Goal: Information Seeking & Learning: Learn about a topic

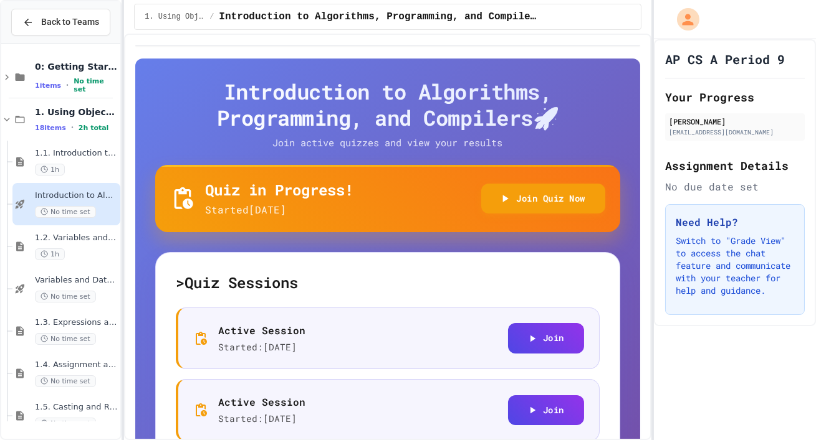
scroll to position [9, 0]
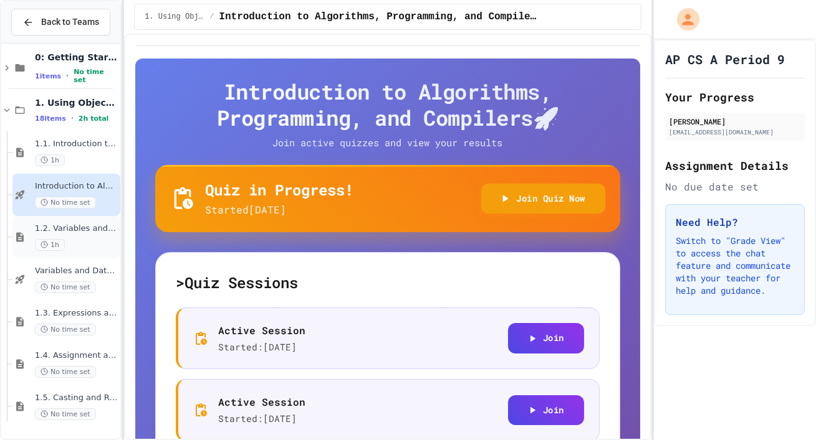
click at [92, 249] on div "1.2. Variables and Data Types 1h" at bounding box center [76, 237] width 83 height 27
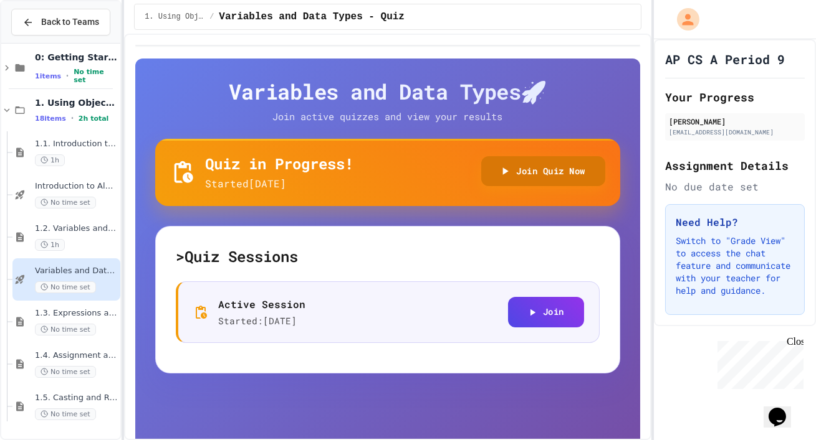
click at [531, 179] on button "Join Quiz Now" at bounding box center [543, 171] width 124 height 31
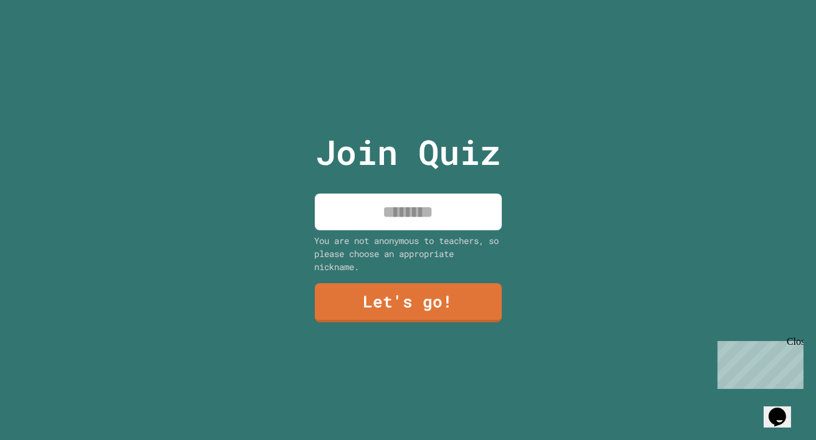
click at [516, 240] on div "Join Quiz You are not anonymous to teachers, so please choose an appropriate ni…" at bounding box center [408, 220] width 816 height 440
click at [464, 216] on input at bounding box center [408, 212] width 187 height 37
type input "*"
type input "******"
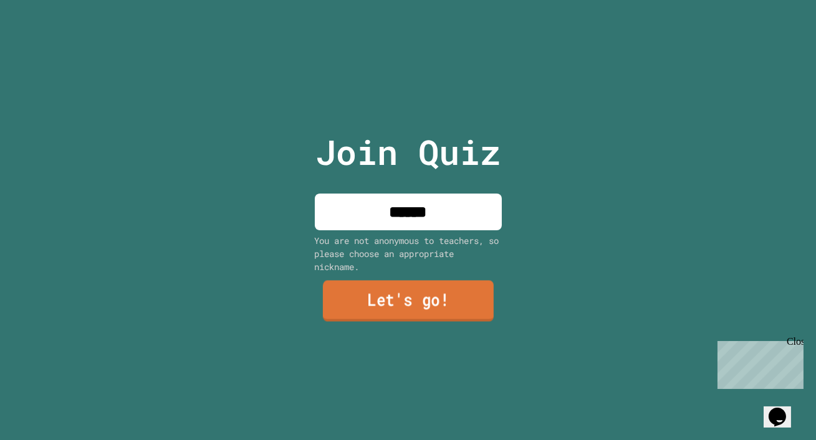
click at [394, 320] on link "Let's go!" at bounding box center [407, 301] width 171 height 41
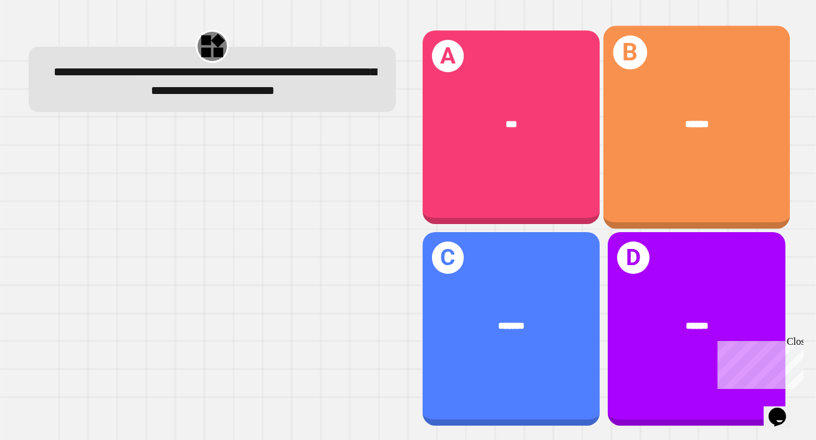
click at [688, 115] on div "******" at bounding box center [696, 123] width 186 height 57
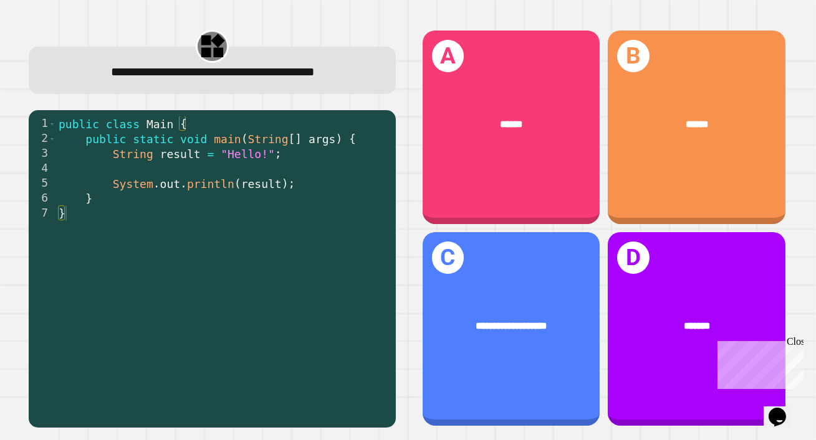
click at [202, 168] on div "public class Main { public static void main ( String [ ] args ) { String result…" at bounding box center [222, 274] width 333 height 314
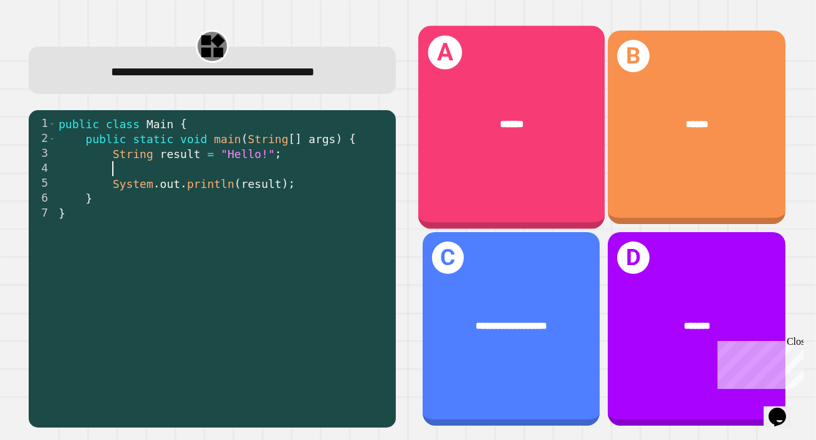
click at [535, 148] on div "******" at bounding box center [510, 123] width 186 height 57
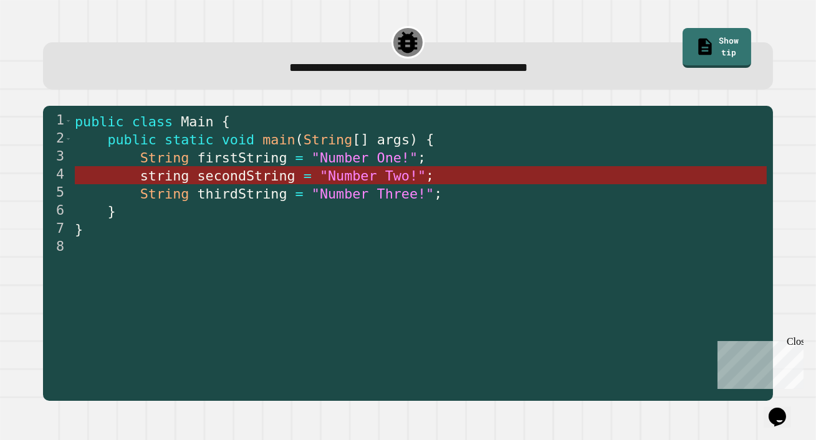
click at [356, 176] on span ""Number Two!"" at bounding box center [373, 177] width 106 height 16
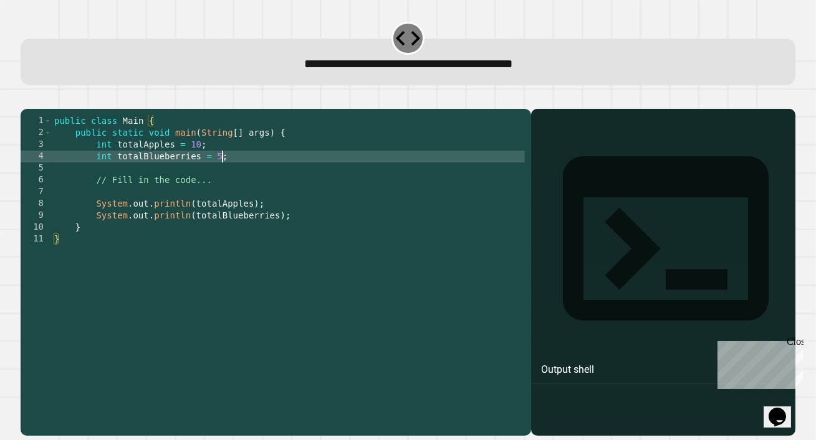
click at [220, 178] on div "public class Main { public static void main ( String [ ] args ) { int totalAppl…" at bounding box center [288, 269] width 473 height 308
type textarea "**********"
click at [27, 98] on icon "button" at bounding box center [27, 98] width 0 height 0
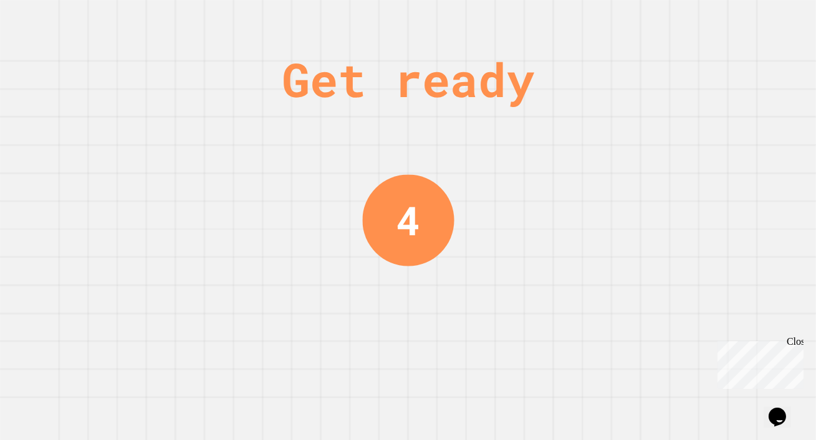
scroll to position [0, 0]
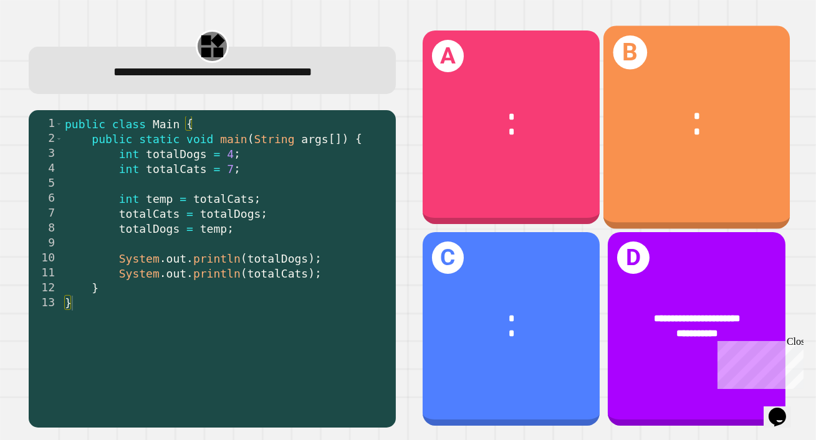
click at [662, 168] on div "B * *" at bounding box center [696, 127] width 186 height 203
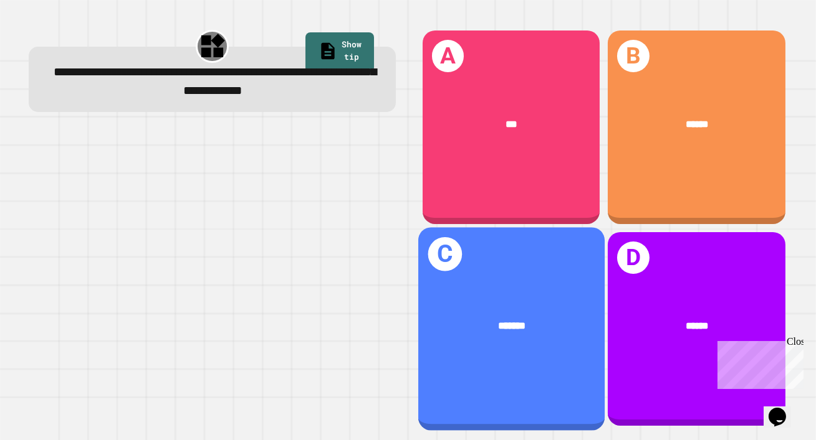
click at [540, 290] on div "C *******" at bounding box center [510, 328] width 186 height 203
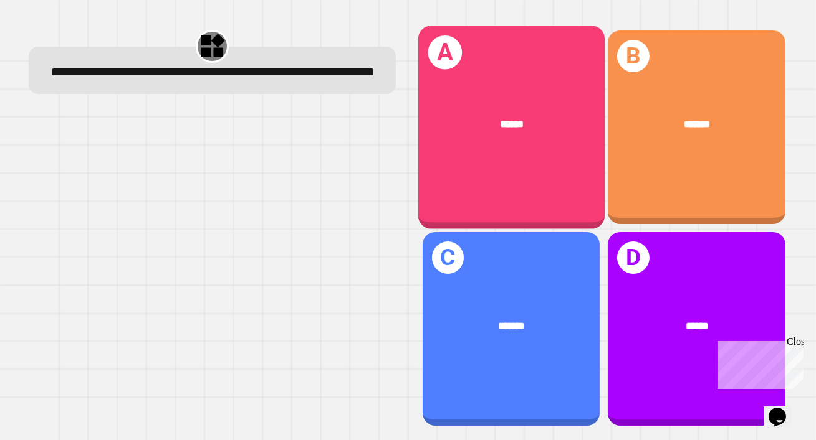
click at [536, 133] on div "******" at bounding box center [510, 123] width 186 height 57
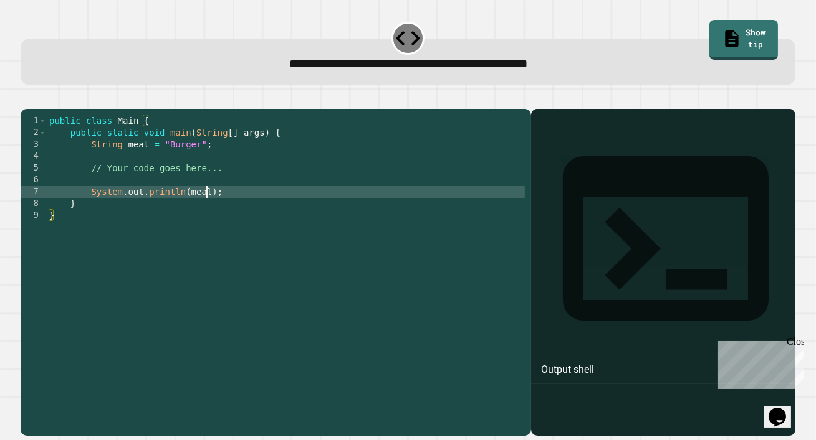
click at [205, 209] on div "public class Main { public static void main ( String [ ] args ) { String meal =…" at bounding box center [286, 269] width 478 height 308
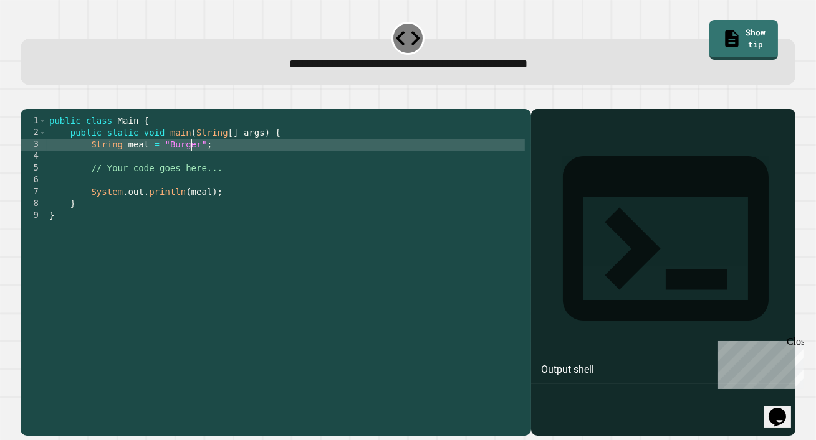
click at [190, 161] on div "public class Main { public static void main ( String [ ] args ) { String meal =…" at bounding box center [286, 269] width 478 height 308
type textarea "**********"
click at [39, 108] on icon "button" at bounding box center [35, 106] width 7 height 9
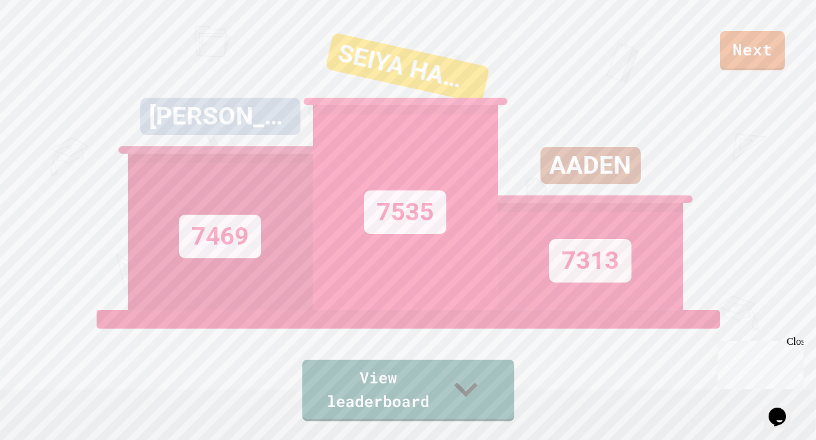
click at [775, 48] on link "Next" at bounding box center [752, 50] width 65 height 39
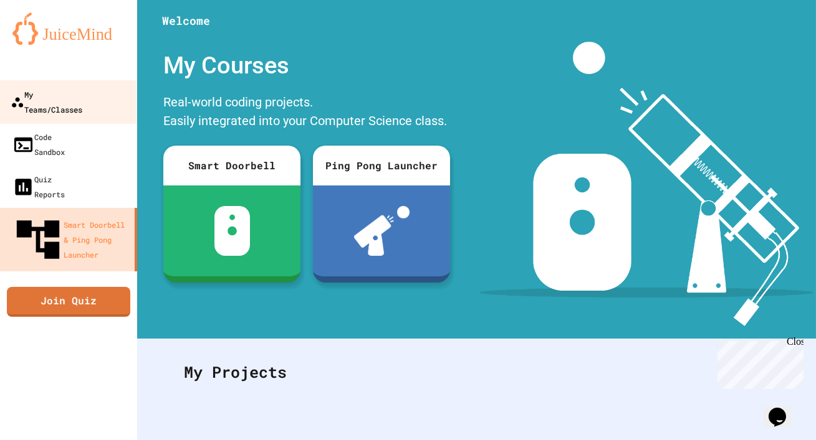
click at [91, 81] on link "My Teams/Classes" at bounding box center [68, 102] width 141 height 44
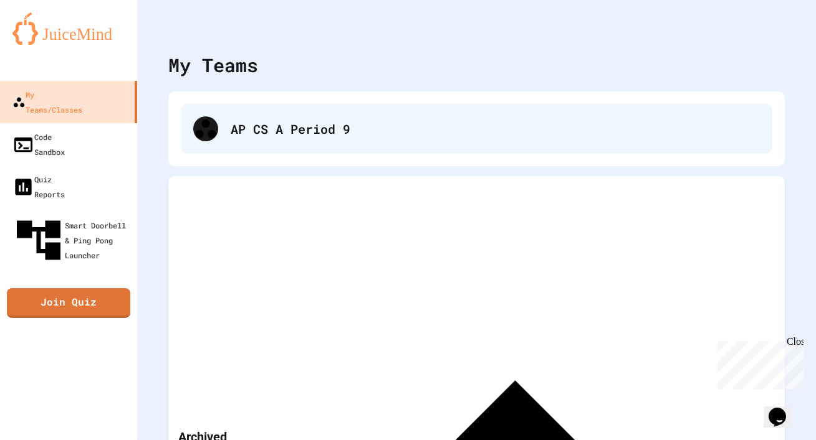
click at [186, 133] on div "AP CS A Period 9" at bounding box center [476, 129] width 591 height 50
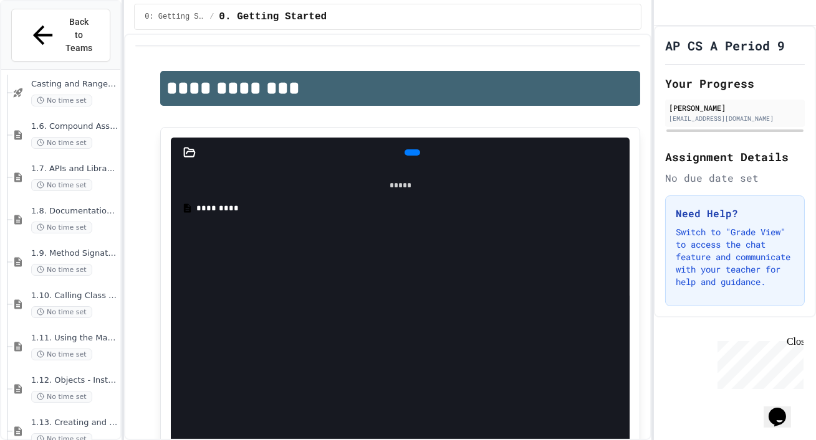
scroll to position [394, 0]
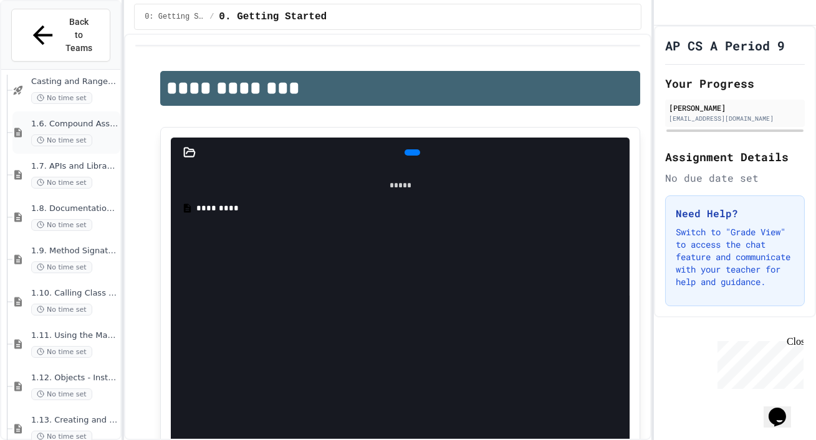
click at [72, 135] on span "No time set" at bounding box center [61, 141] width 61 height 12
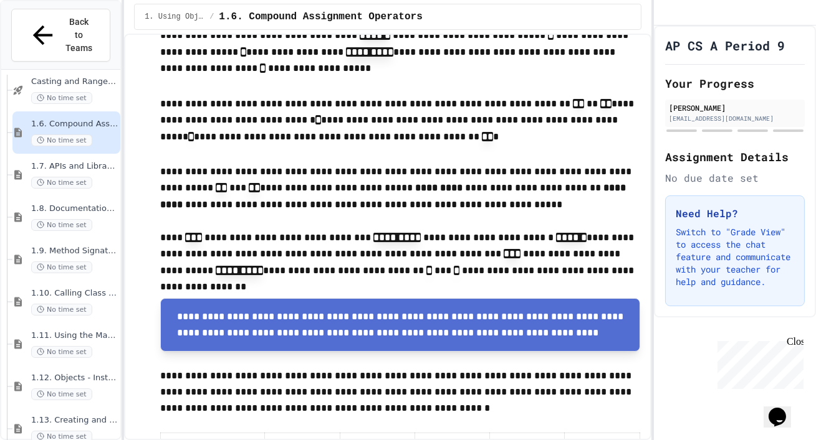
scroll to position [137, 0]
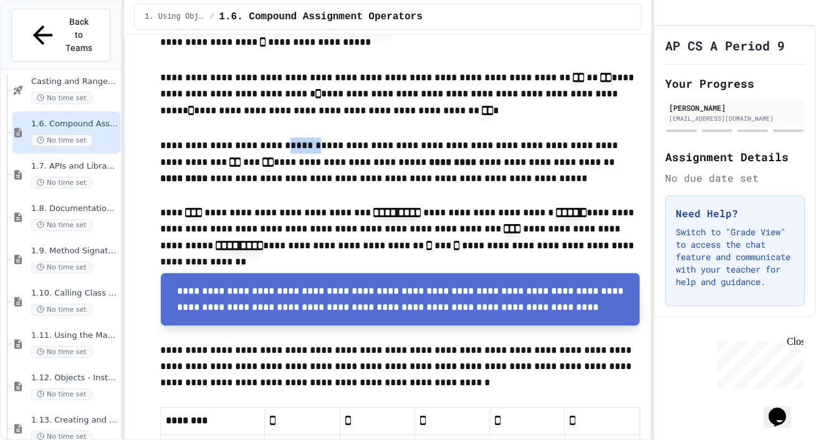
drag, startPoint x: 279, startPoint y: 147, endPoint x: 305, endPoint y: 147, distance: 25.5
click at [305, 147] on p "**********" at bounding box center [400, 163] width 480 height 51
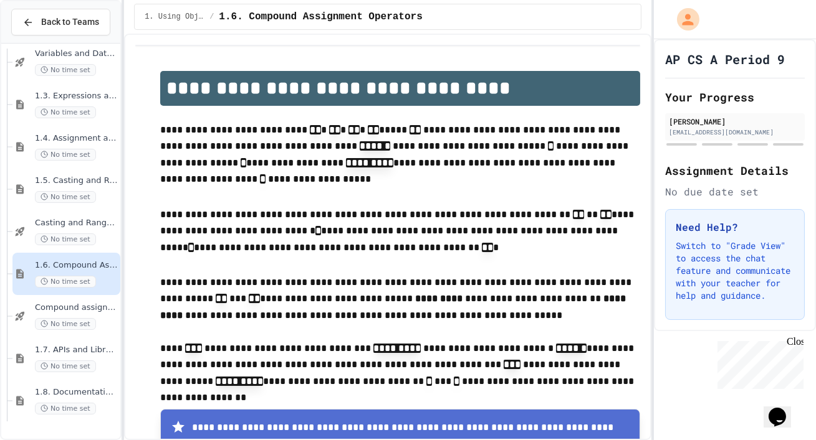
scroll to position [232, 0]
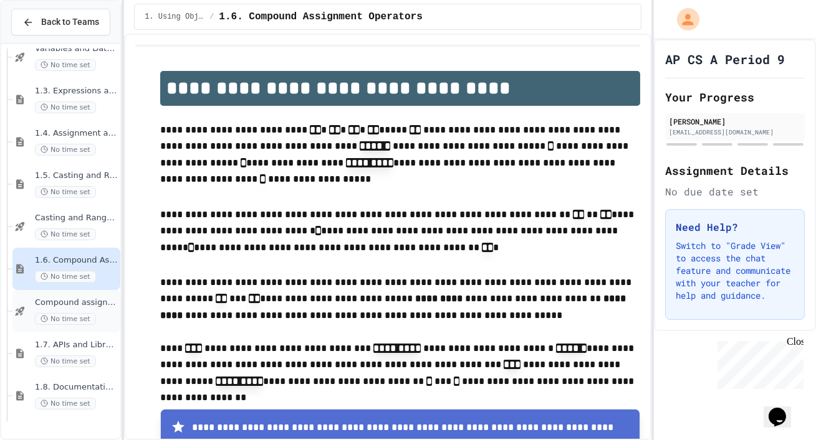
click at [74, 308] on span "Compound assignment operators - Quiz" at bounding box center [76, 303] width 83 height 11
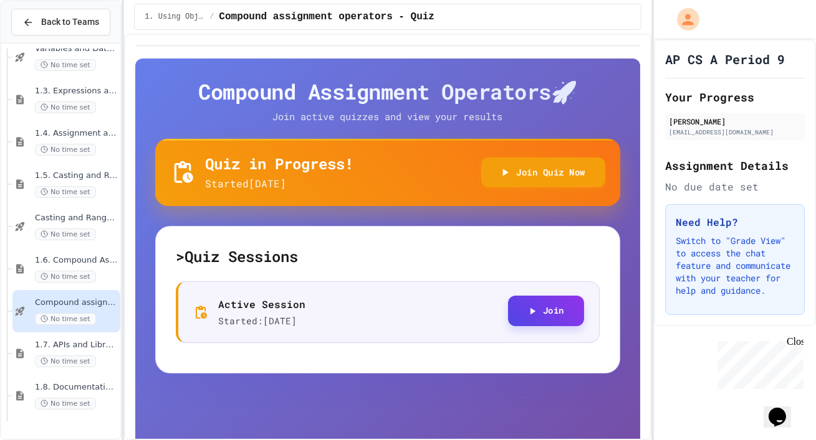
click at [520, 314] on button "Join" at bounding box center [546, 311] width 76 height 31
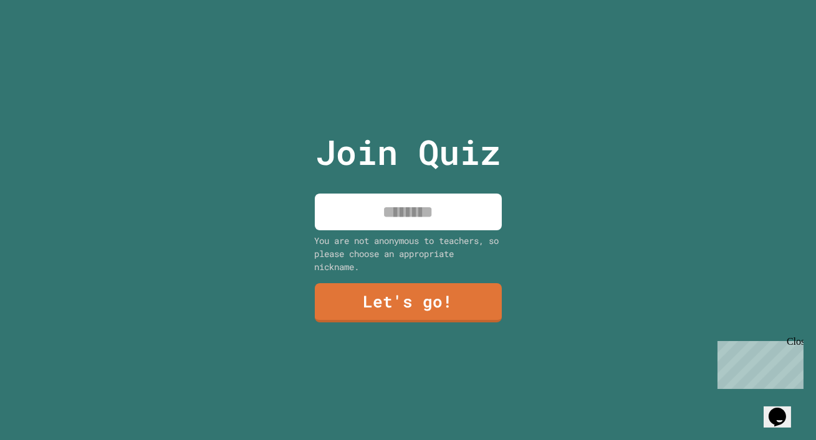
click at [426, 209] on input at bounding box center [408, 212] width 187 height 37
type input "*"
type input "****"
click at [397, 309] on link "Let's go!" at bounding box center [408, 302] width 188 height 39
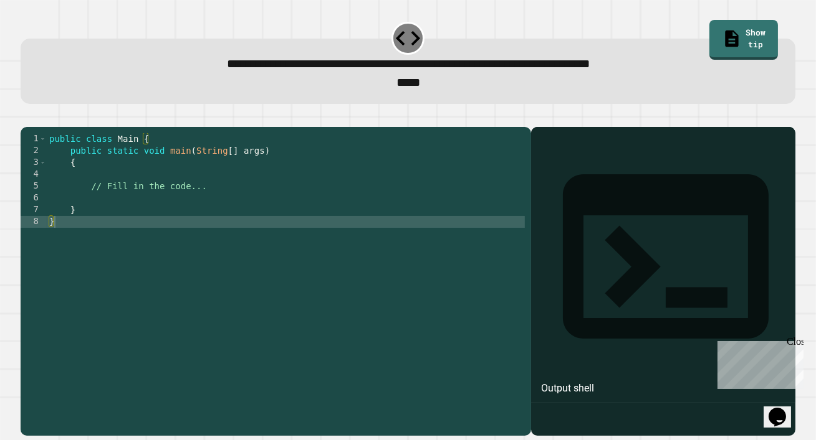
click at [194, 213] on div "public class Main { public static void main ( String [ ] args ) { // Fill in th…" at bounding box center [286, 275] width 478 height 284
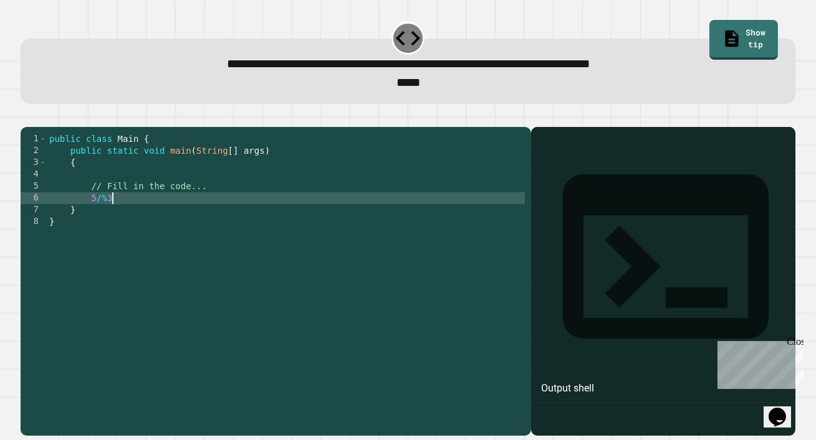
scroll to position [0, 3]
click at [27, 117] on button "button" at bounding box center [27, 117] width 0 height 0
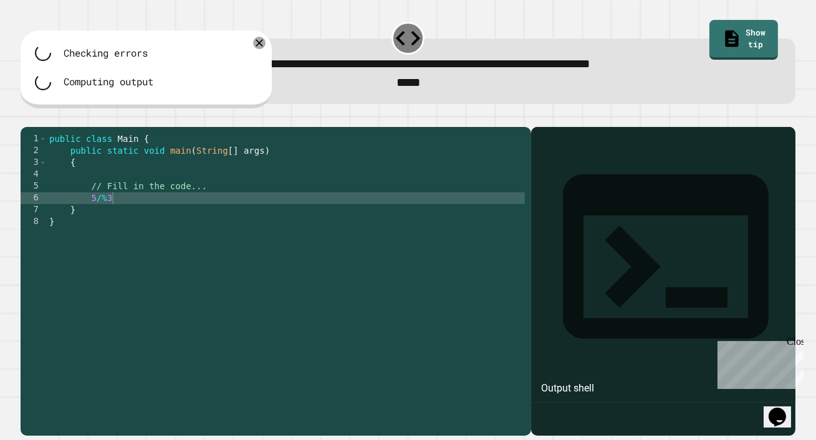
click at [103, 216] on div "public class Main { public static void main ( String [ ] args ) { // Fill in th…" at bounding box center [286, 275] width 478 height 284
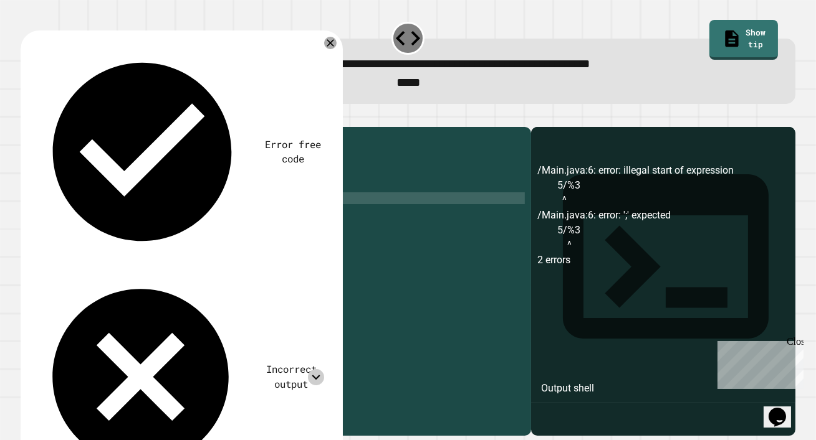
click at [324, 369] on icon at bounding box center [316, 377] width 16 height 16
click at [320, 374] on icon at bounding box center [316, 376] width 8 height 5
click at [27, 117] on icon "button" at bounding box center [27, 117] width 0 height 0
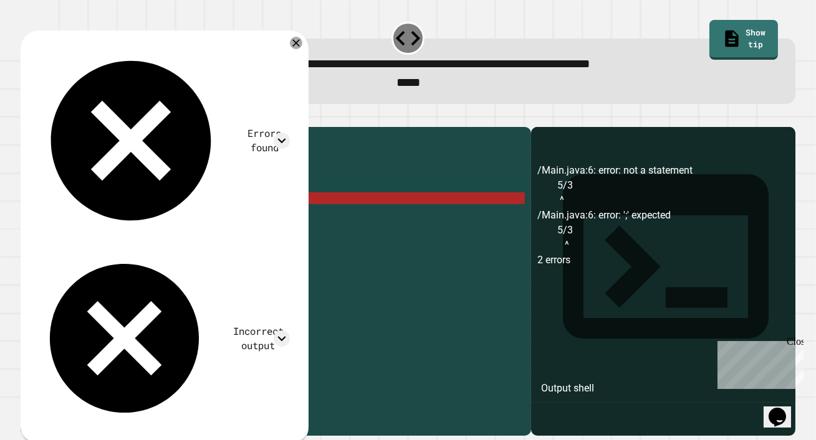
click at [99, 221] on div "public class Main { public static void main ( String [ ] args ) { // Fill in th…" at bounding box center [286, 275] width 478 height 284
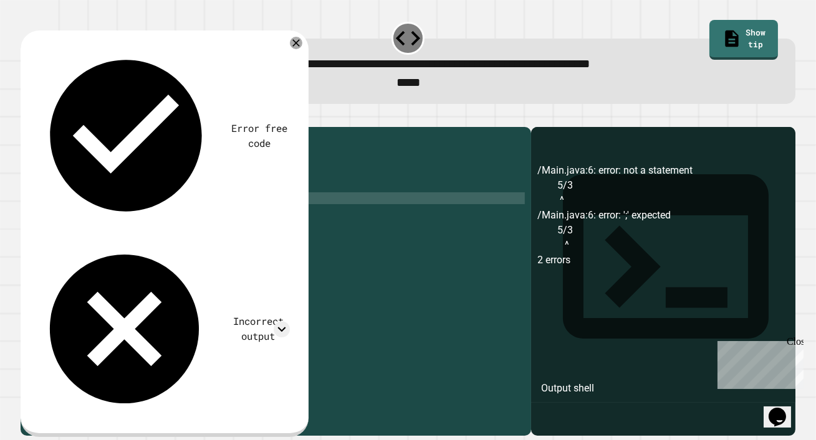
click at [27, 117] on button "button" at bounding box center [27, 117] width 0 height 0
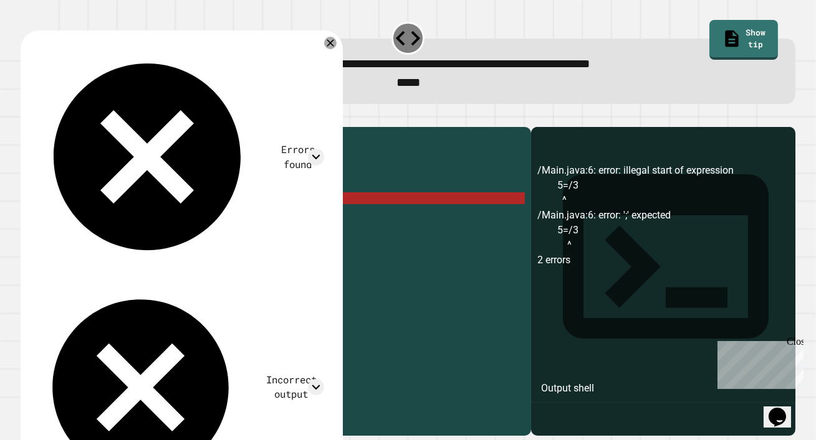
click at [118, 221] on div "public class Main { public static void main ( String [ ] args ) { // Fill in th…" at bounding box center [286, 275] width 478 height 284
click at [324, 379] on icon at bounding box center [316, 387] width 16 height 16
click at [183, 217] on div "public class Main { public static void main ( String [ ] args ) { // Fill in th…" at bounding box center [286, 275] width 478 height 284
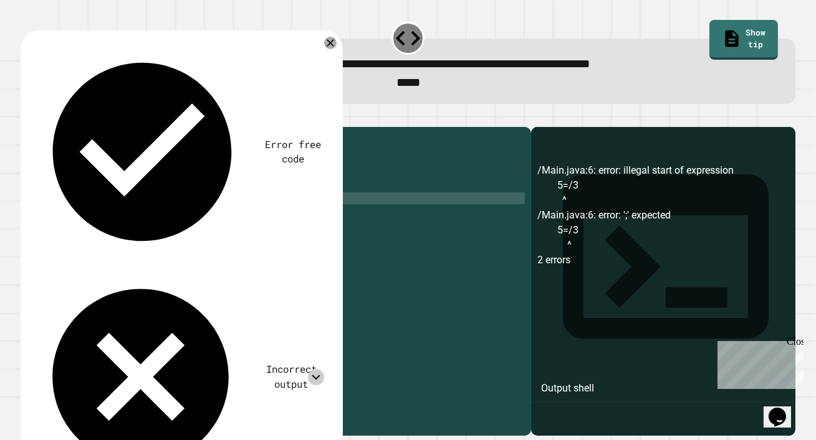
type textarea "*"
type textarea "**********"
click at [27, 117] on icon "button" at bounding box center [27, 117] width 0 height 0
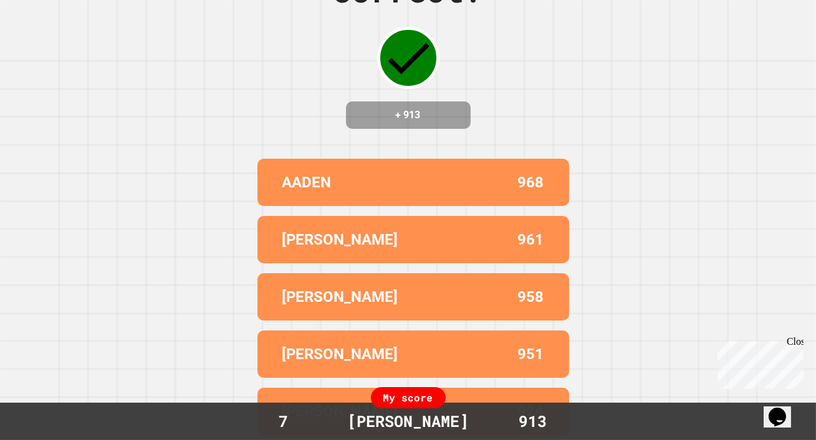
scroll to position [0, 0]
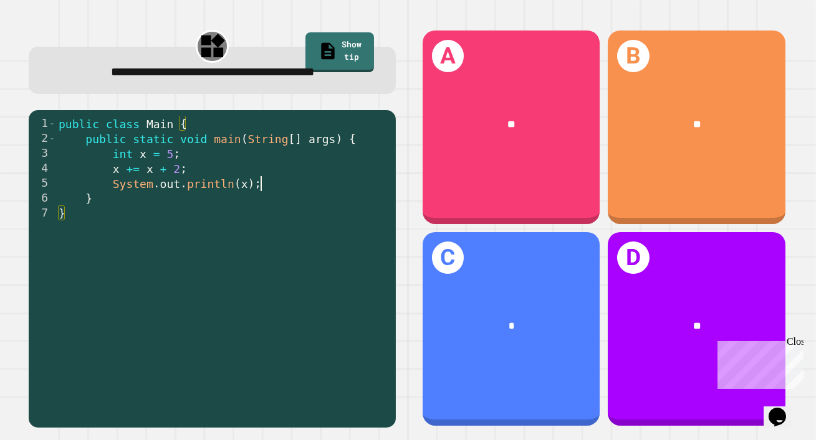
click at [265, 190] on div "public class Main { public static void main ( String [ ] args ) { int x = 5 ; x…" at bounding box center [222, 274] width 333 height 314
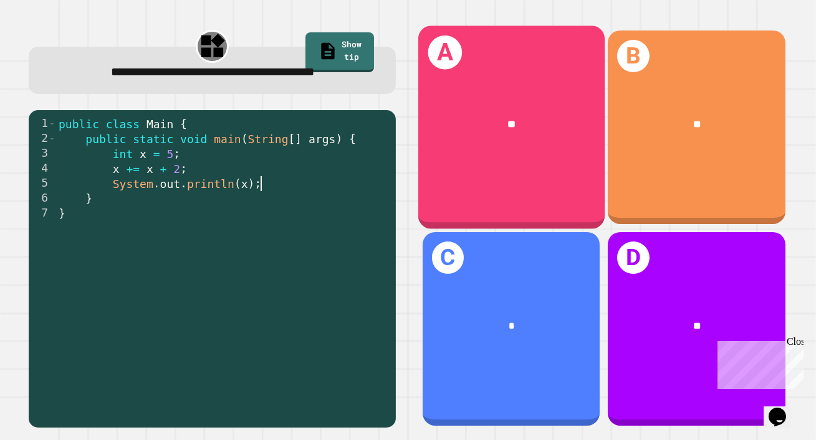
click at [505, 152] on div "**" at bounding box center [510, 123] width 186 height 57
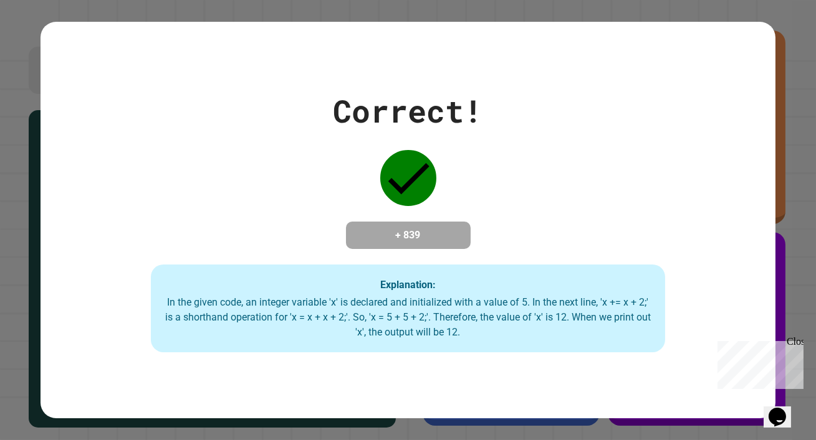
type textarea "*"
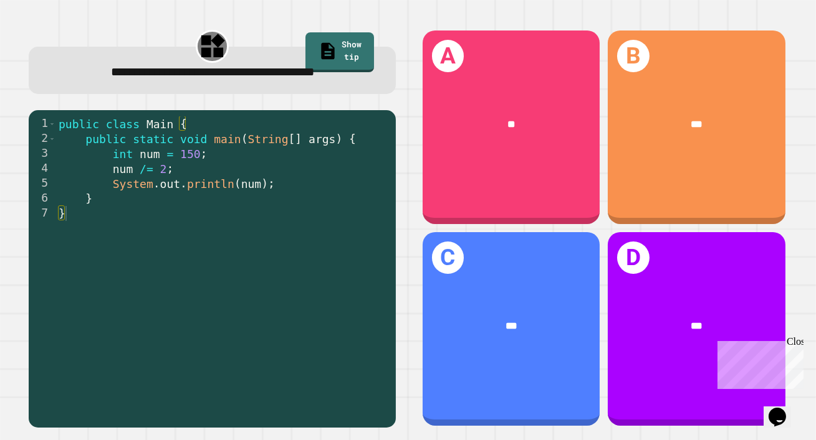
click at [242, 172] on div "public class Main { public static void main ( String [ ] args ) { int num = 150…" at bounding box center [222, 274] width 333 height 314
click at [276, 189] on div "public class Main { public static void main ( String [ ] args ) { int num = 150…" at bounding box center [222, 274] width 333 height 314
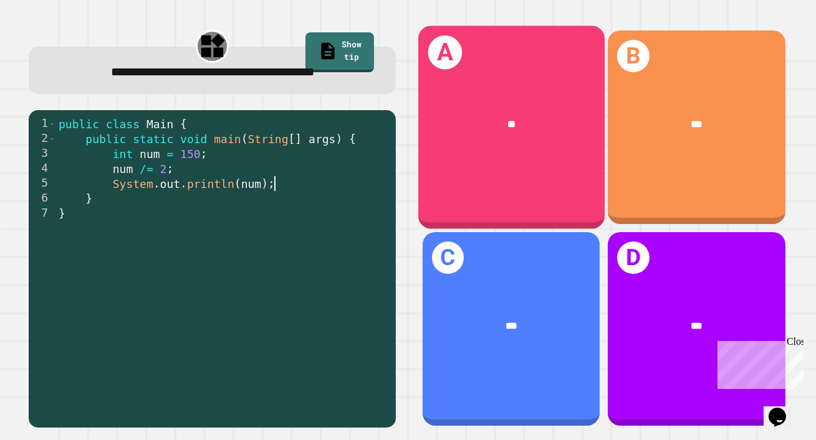
click at [532, 165] on div "A **" at bounding box center [510, 127] width 186 height 203
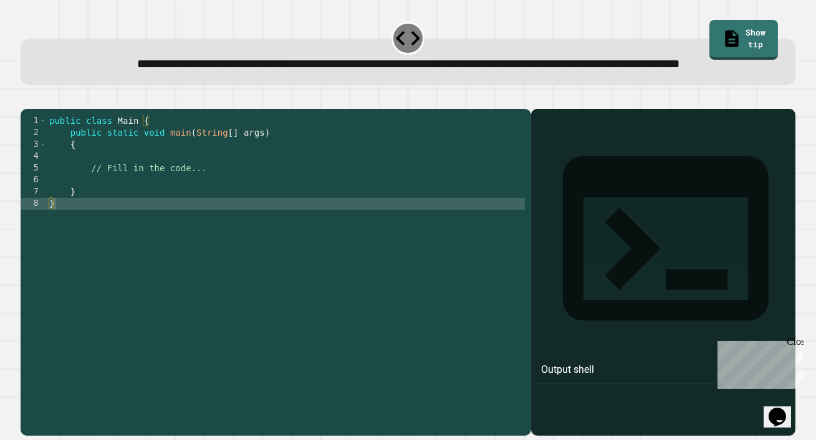
click at [199, 214] on div "public class Main { public static void main ( String [ ] args ) { // Fill in th…" at bounding box center [286, 257] width 478 height 284
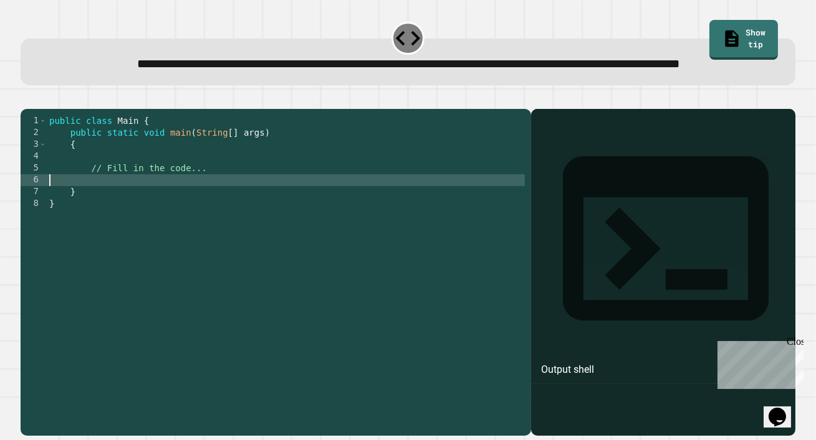
click at [199, 214] on div "public class Main { public static void main ( String [ ] args ) { // Fill in th…" at bounding box center [286, 257] width 478 height 284
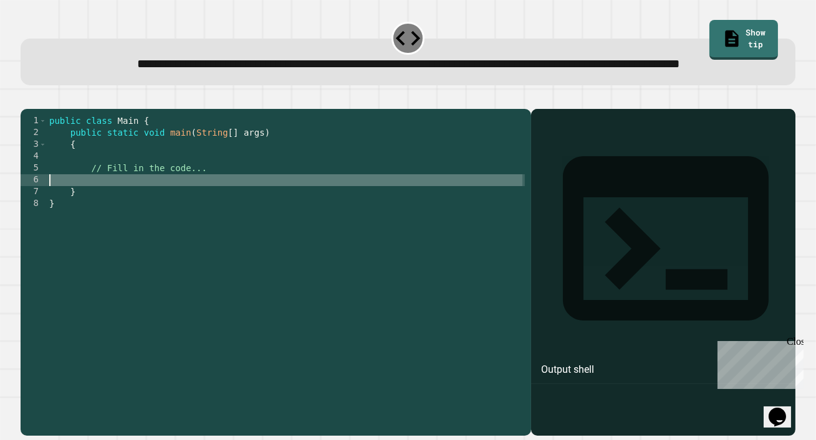
click at [199, 196] on div "public class Main { public static void main ( String [ ] args ) { // Fill in th…" at bounding box center [286, 257] width 478 height 284
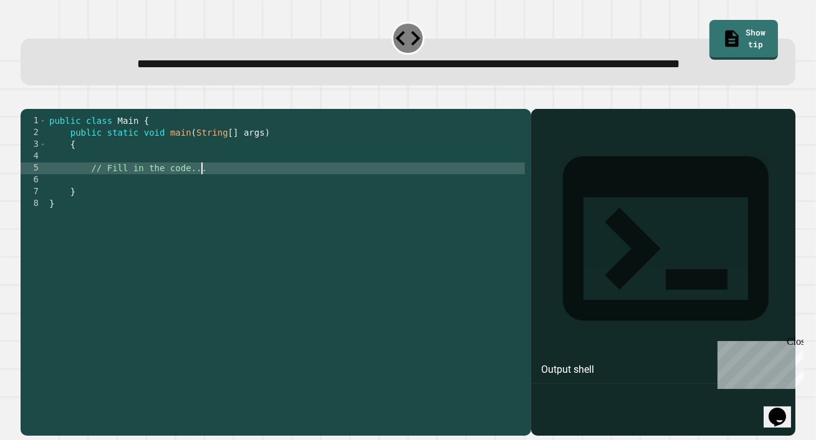
click at [199, 207] on div "public class Main { public static void main ( String [ ] args ) { // Fill in th…" at bounding box center [286, 257] width 478 height 284
type textarea "**********"
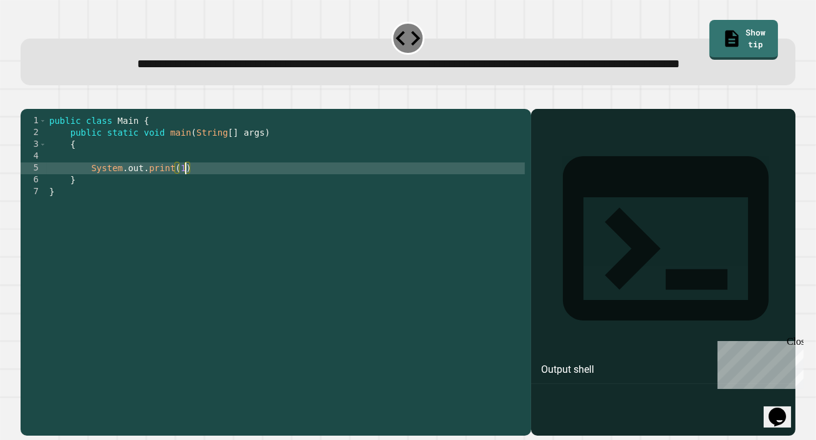
click at [27, 98] on icon "button" at bounding box center [27, 98] width 0 height 0
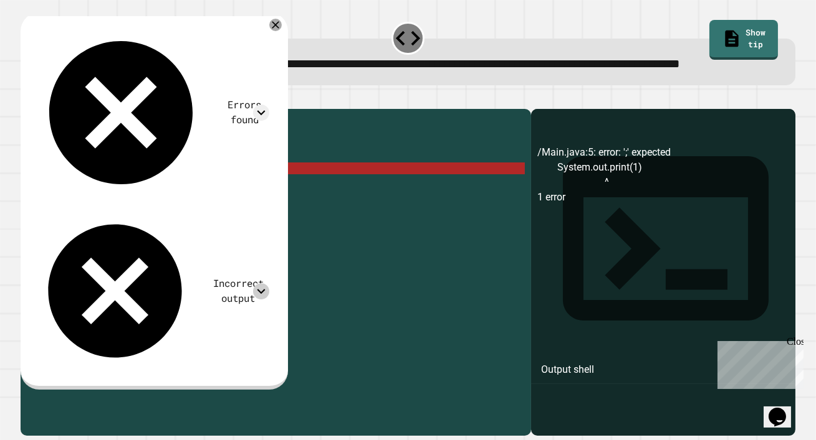
click at [265, 289] on icon at bounding box center [261, 291] width 8 height 5
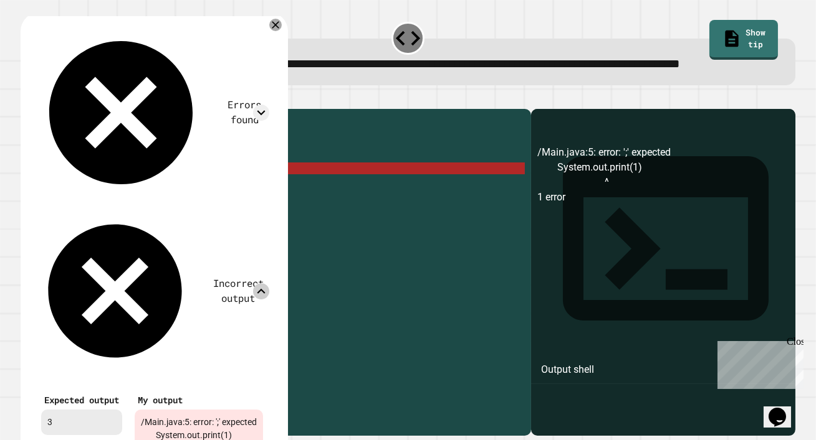
click at [269, 283] on icon at bounding box center [261, 291] width 16 height 16
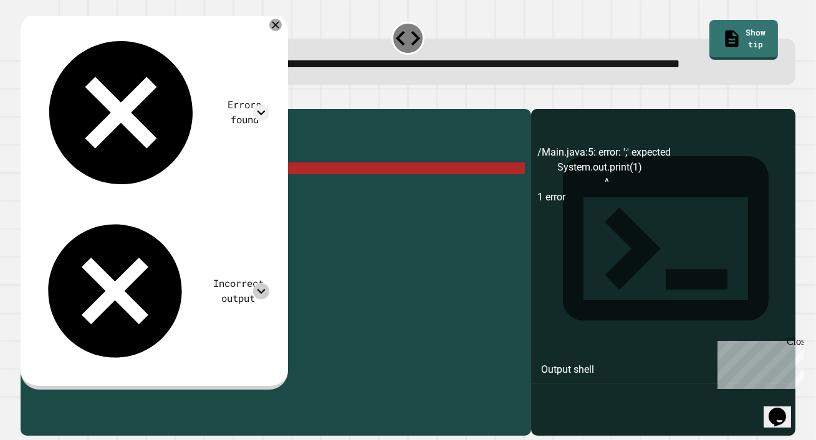
click at [184, 208] on div "public class Main { public static void main ( String [ ] args ) { System . out …" at bounding box center [286, 257] width 478 height 284
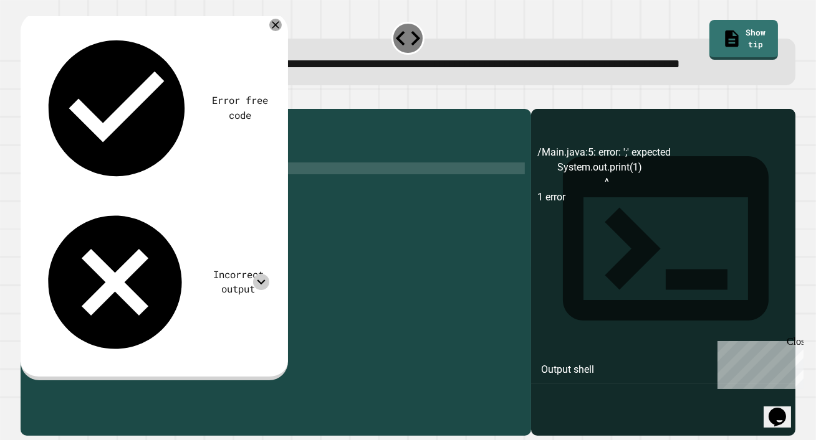
click at [27, 98] on icon "button" at bounding box center [27, 98] width 0 height 0
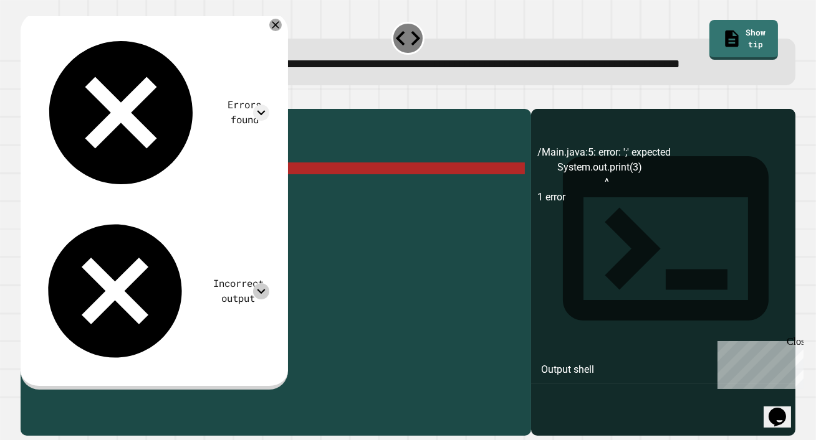
click at [269, 283] on icon at bounding box center [261, 291] width 16 height 16
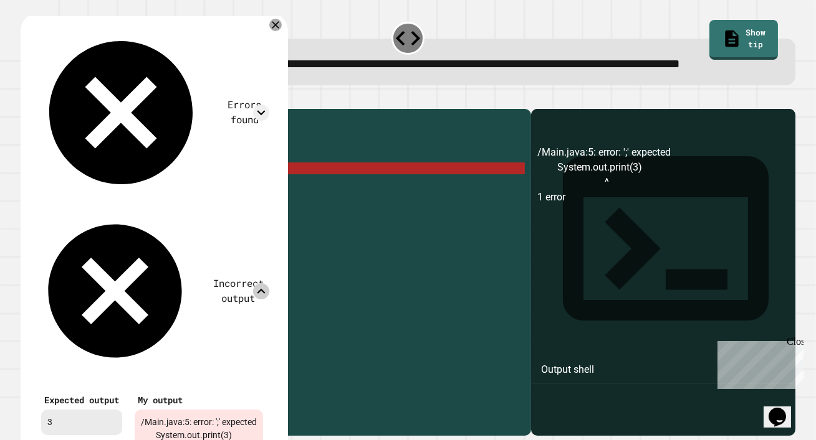
click at [269, 283] on icon at bounding box center [261, 291] width 16 height 16
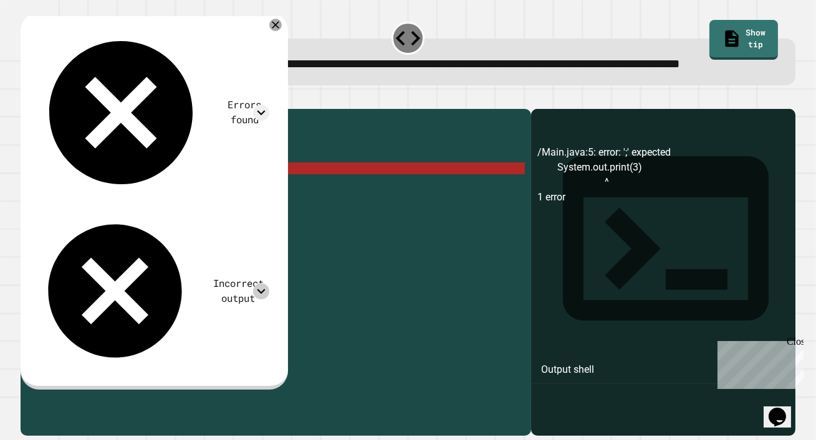
click at [211, 206] on div "public class Main { public static void main ( String [ ] args ) { System . out …" at bounding box center [286, 257] width 478 height 284
click at [174, 212] on div "public class Main { public static void main ( String [ ] args ) { System . out …" at bounding box center [286, 257] width 478 height 284
click at [90, 203] on div "public class Main { public static void main ( String [ ] args ) { System . out …" at bounding box center [286, 257] width 478 height 284
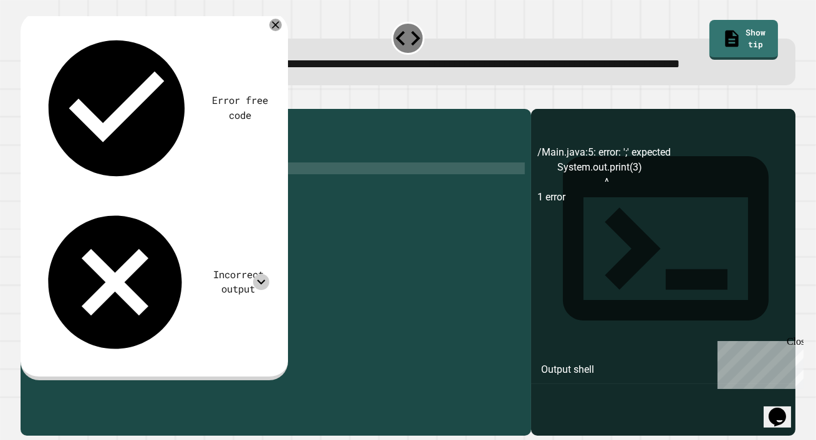
scroll to position [0, 8]
click at [283, 32] on icon at bounding box center [275, 24] width 15 height 15
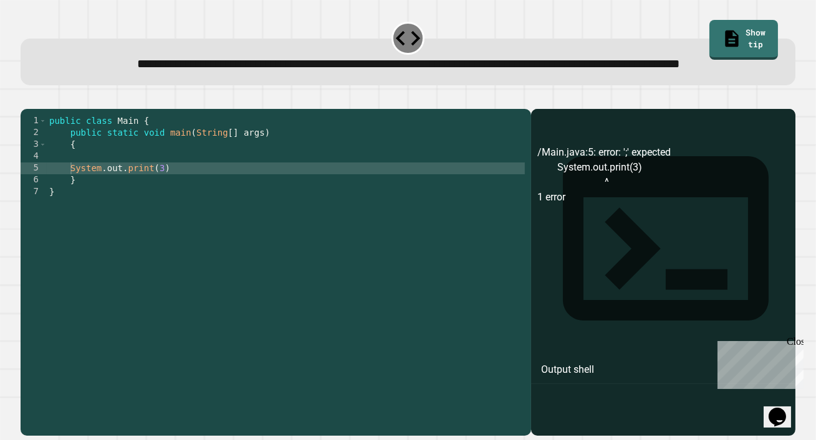
click at [183, 204] on div "public class Main { public static void main ( String [ ] args ) { System . out …" at bounding box center [286, 257] width 478 height 284
type textarea "**********"
click at [27, 98] on icon "button" at bounding box center [27, 98] width 0 height 0
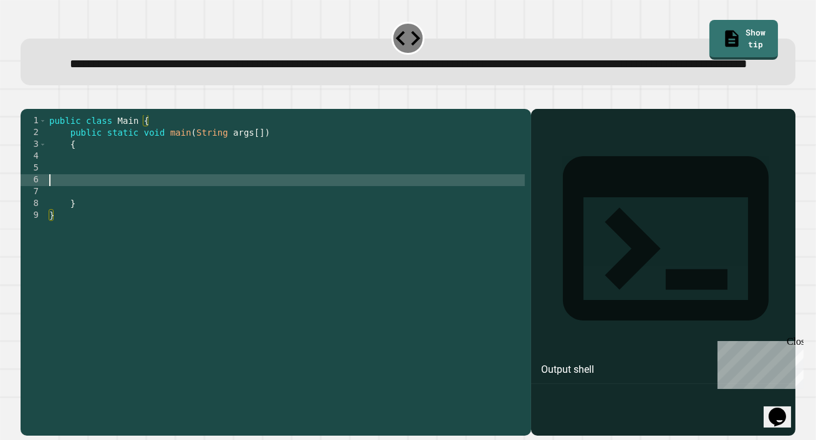
click at [247, 223] on div "public class Main { public static void main ( String args [ ]) { } }" at bounding box center [286, 257] width 478 height 284
click at [243, 203] on div "public class Main { public static void main ( String args [ ]) { } }" at bounding box center [286, 257] width 478 height 284
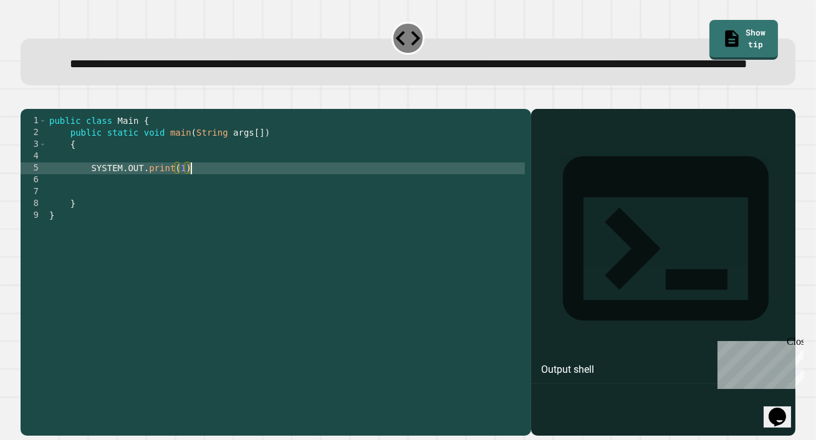
scroll to position [0, 9]
click at [99, 205] on div "public class Main { public static void main ( String args [ ]) { SYSTEM . OUT .…" at bounding box center [286, 257] width 478 height 284
click at [135, 206] on div "public class Main { public static void main ( String args [ ]) { System . OUT .…" at bounding box center [286, 257] width 478 height 284
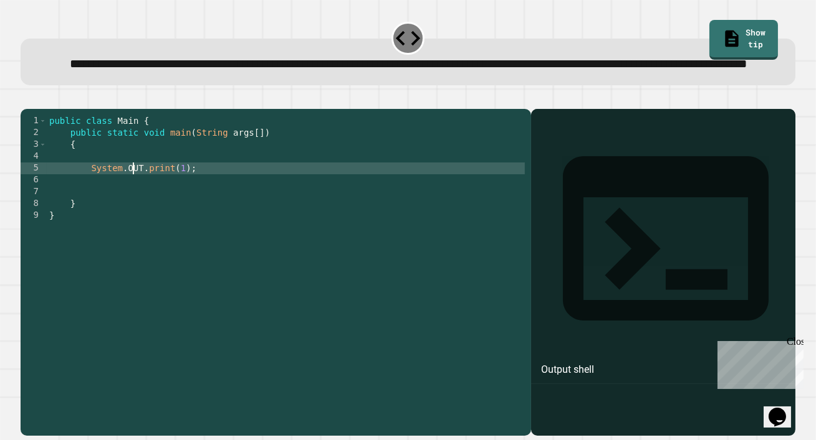
click at [135, 206] on div "public class Main { public static void main ( String args [ ]) { System . OUT .…" at bounding box center [286, 257] width 478 height 284
click at [27, 98] on icon "button" at bounding box center [27, 98] width 0 height 0
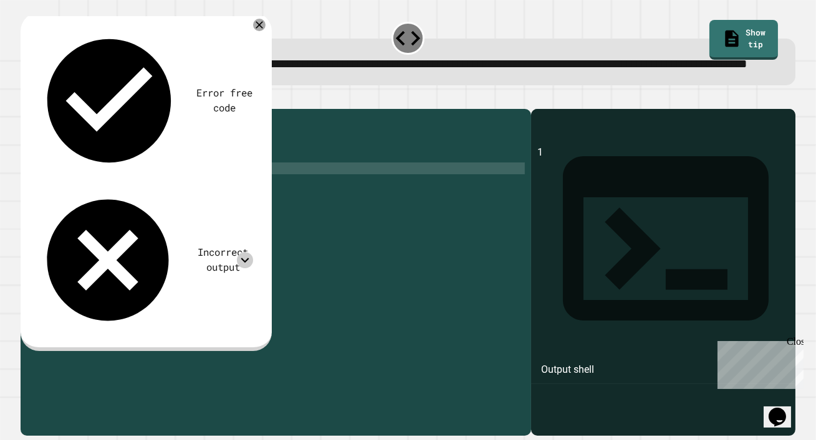
click at [246, 252] on icon at bounding box center [245, 260] width 16 height 16
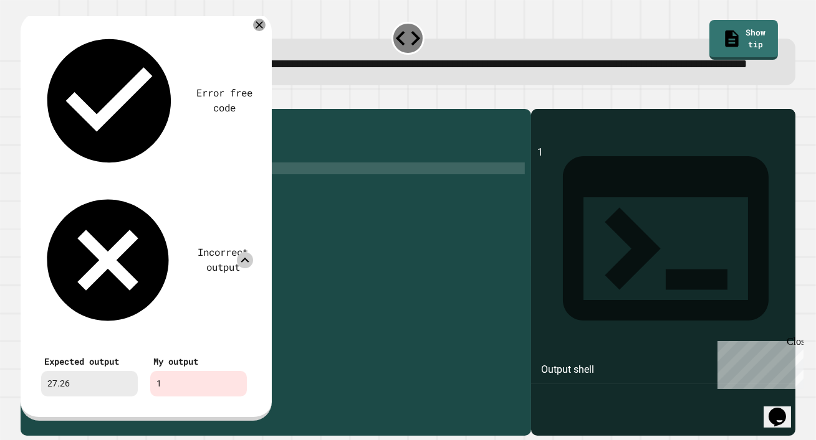
click at [249, 252] on icon at bounding box center [245, 260] width 16 height 16
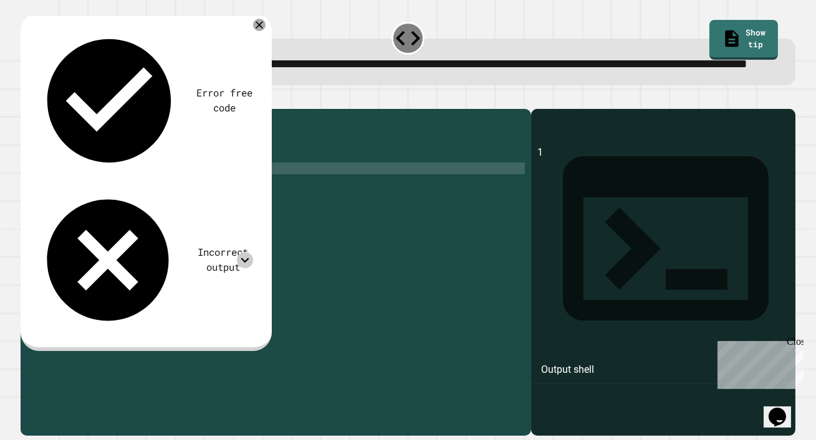
click at [179, 210] on div "public class Main { public static void main ( String args [ ]) { System . out .…" at bounding box center [286, 257] width 478 height 284
click at [183, 208] on div "public class Main { public static void main ( String args [ ]) { System . out .…" at bounding box center [286, 257] width 478 height 284
type textarea "**********"
click at [39, 110] on icon "button" at bounding box center [35, 106] width 7 height 9
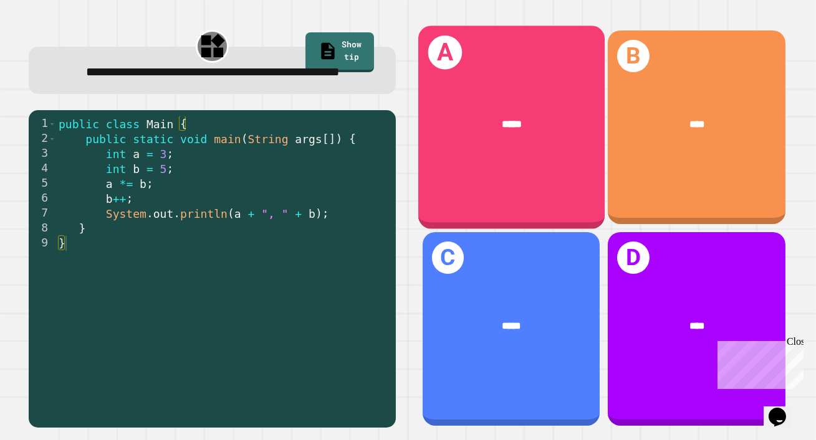
click at [552, 113] on div "*****" at bounding box center [510, 123] width 186 height 57
